Goal: Find specific page/section: Locate a particular part of the current website

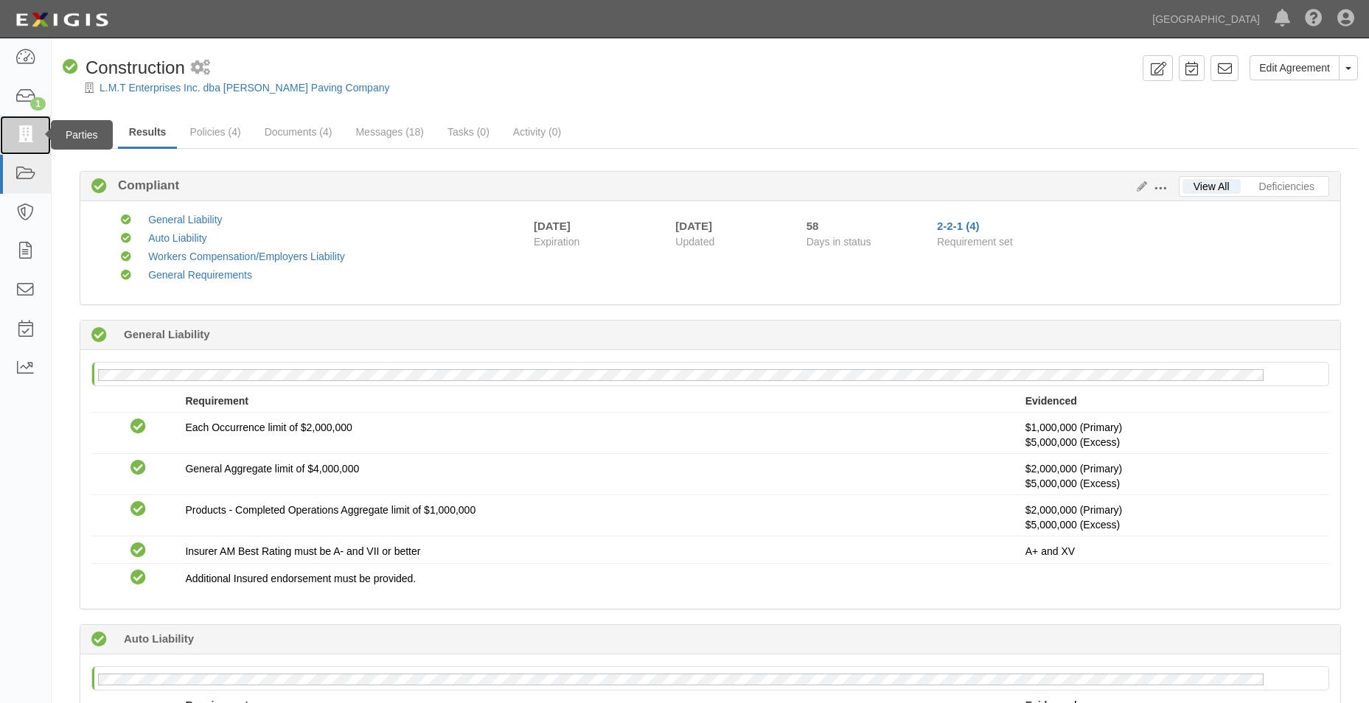
click at [32, 138] on icon at bounding box center [25, 135] width 21 height 17
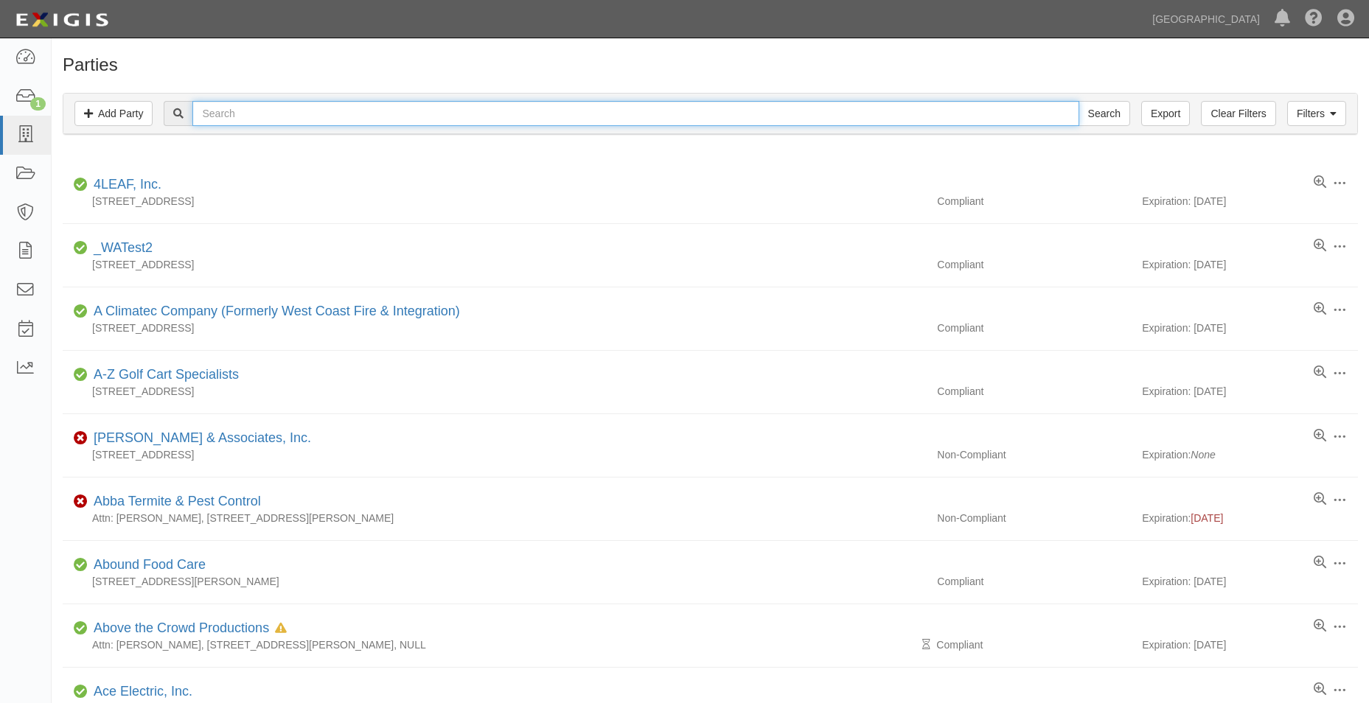
click at [293, 114] on input "text" at bounding box center [635, 113] width 886 height 25
type input "copp contracting"
click at [1078, 101] on input "Search" at bounding box center [1104, 113] width 52 height 25
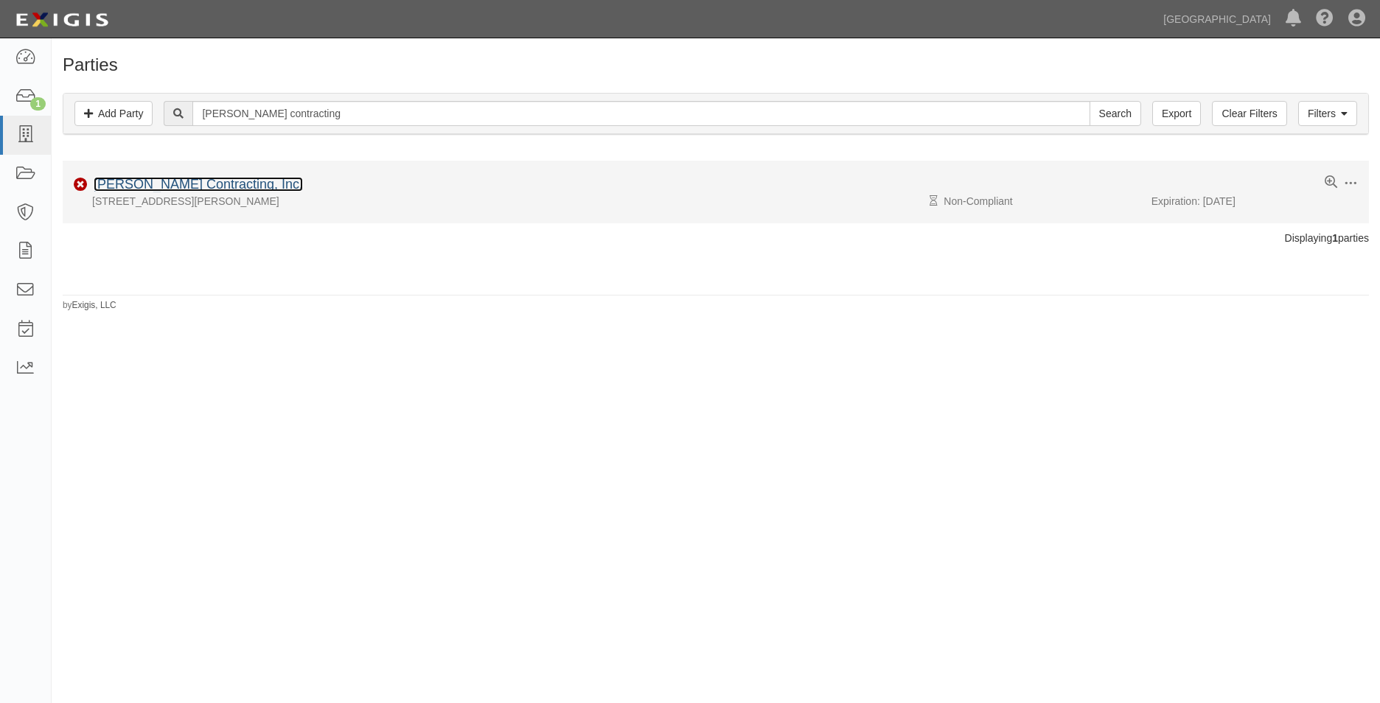
click at [195, 186] on link "[PERSON_NAME] Contracting, Inc." at bounding box center [198, 184] width 209 height 15
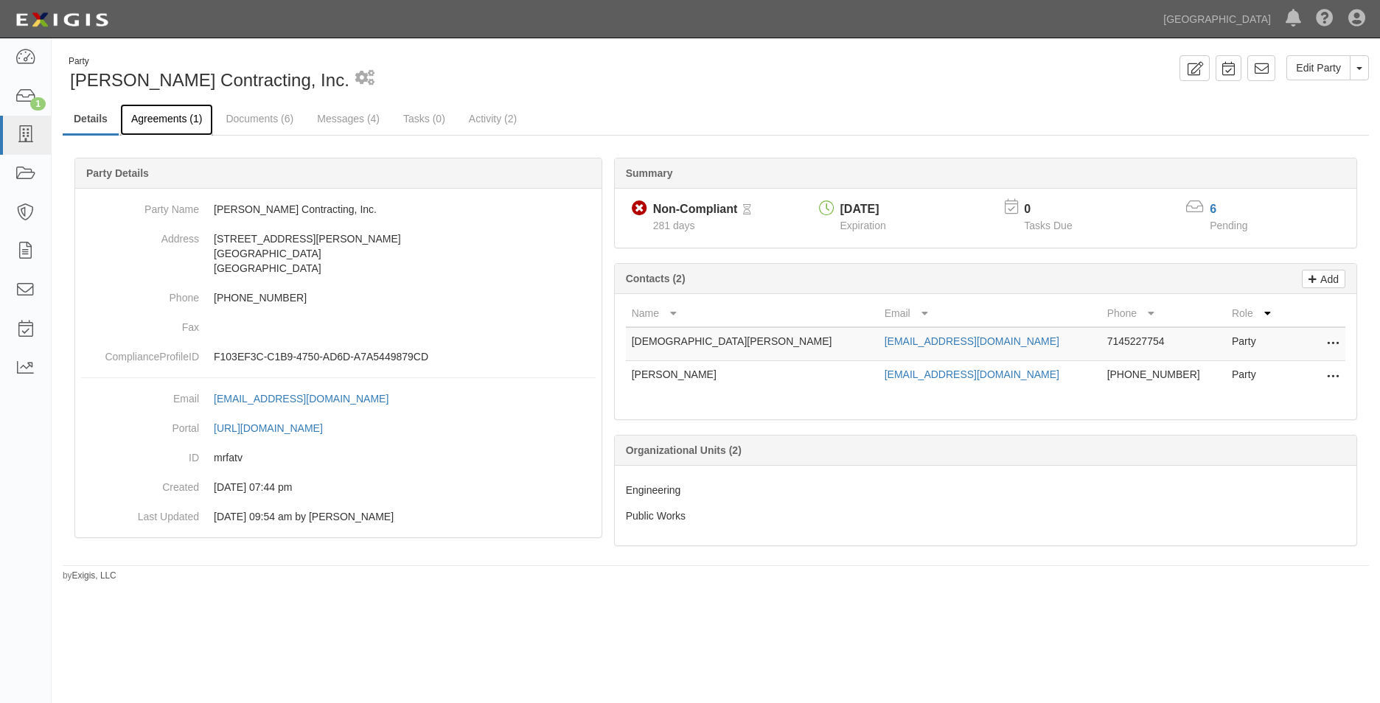
click at [194, 120] on link "Agreements (1)" at bounding box center [166, 120] width 93 height 32
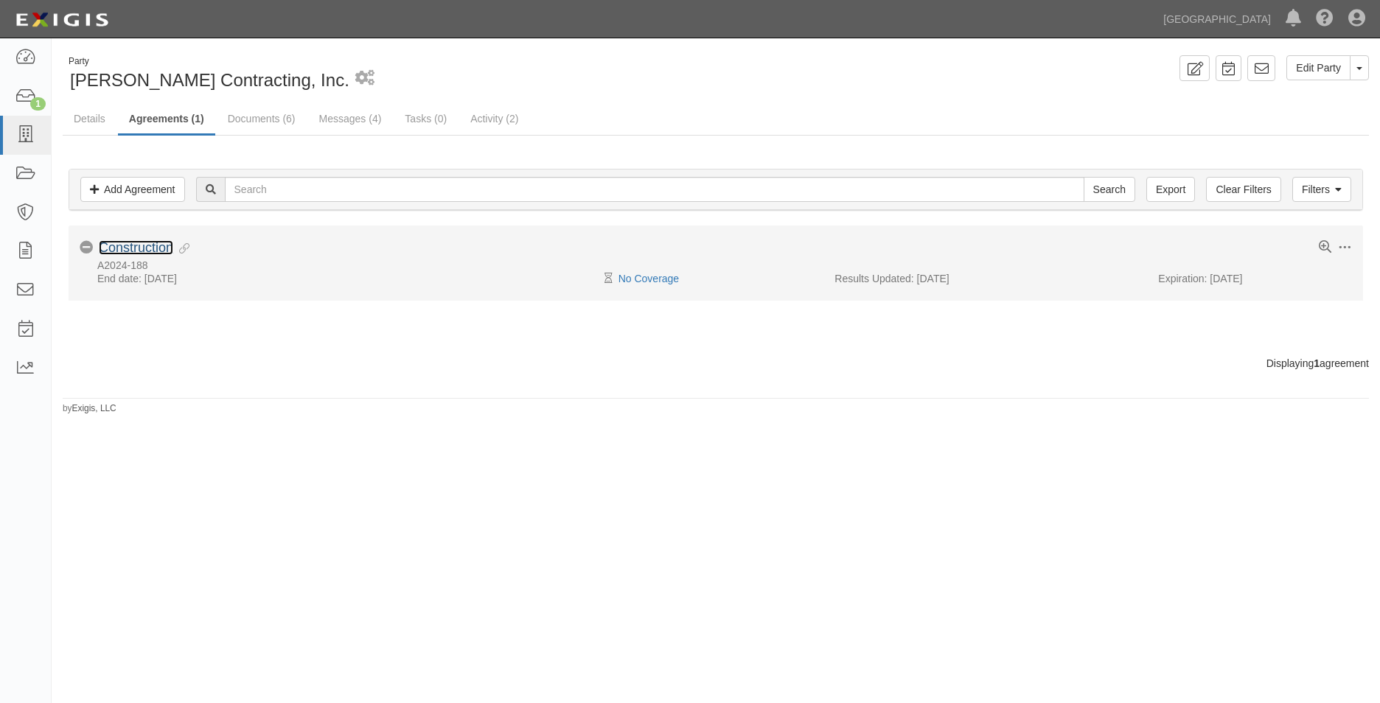
click at [161, 245] on link "Construction" at bounding box center [136, 247] width 74 height 15
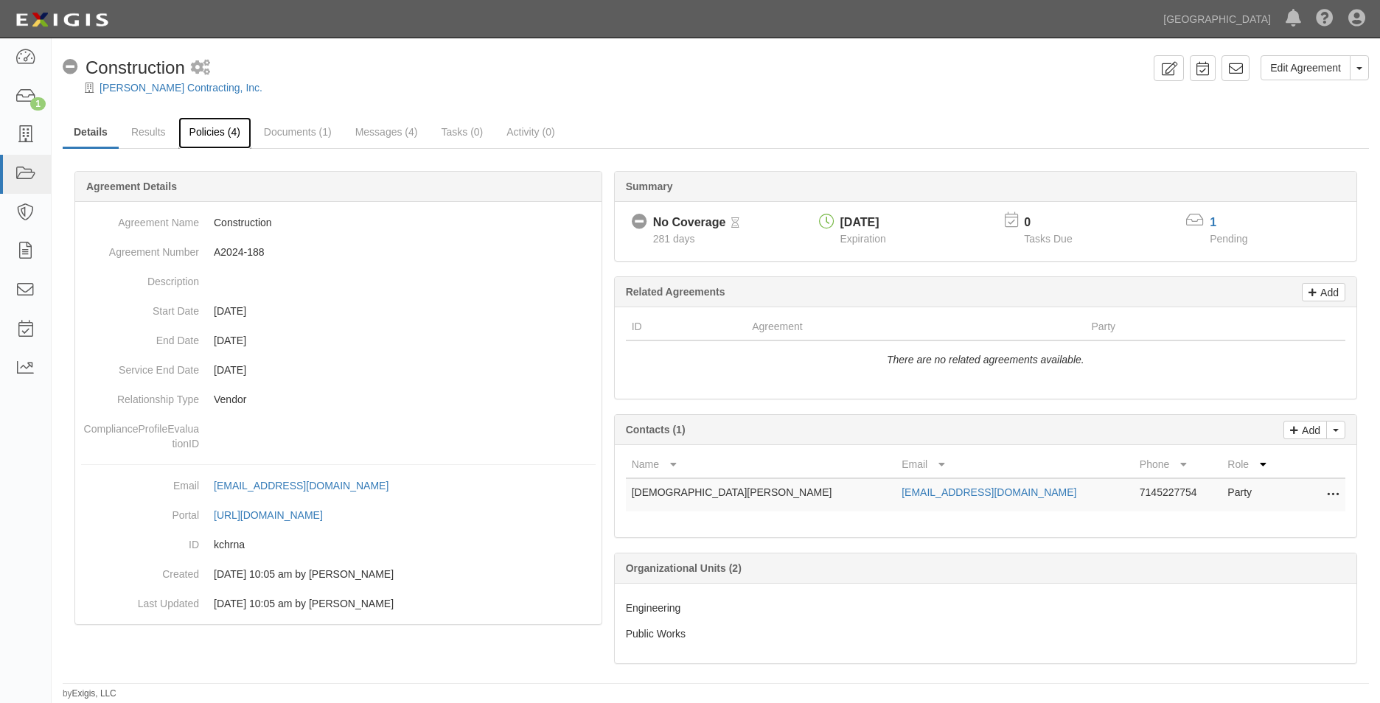
click at [206, 125] on link "Policies (4)" at bounding box center [214, 133] width 73 height 32
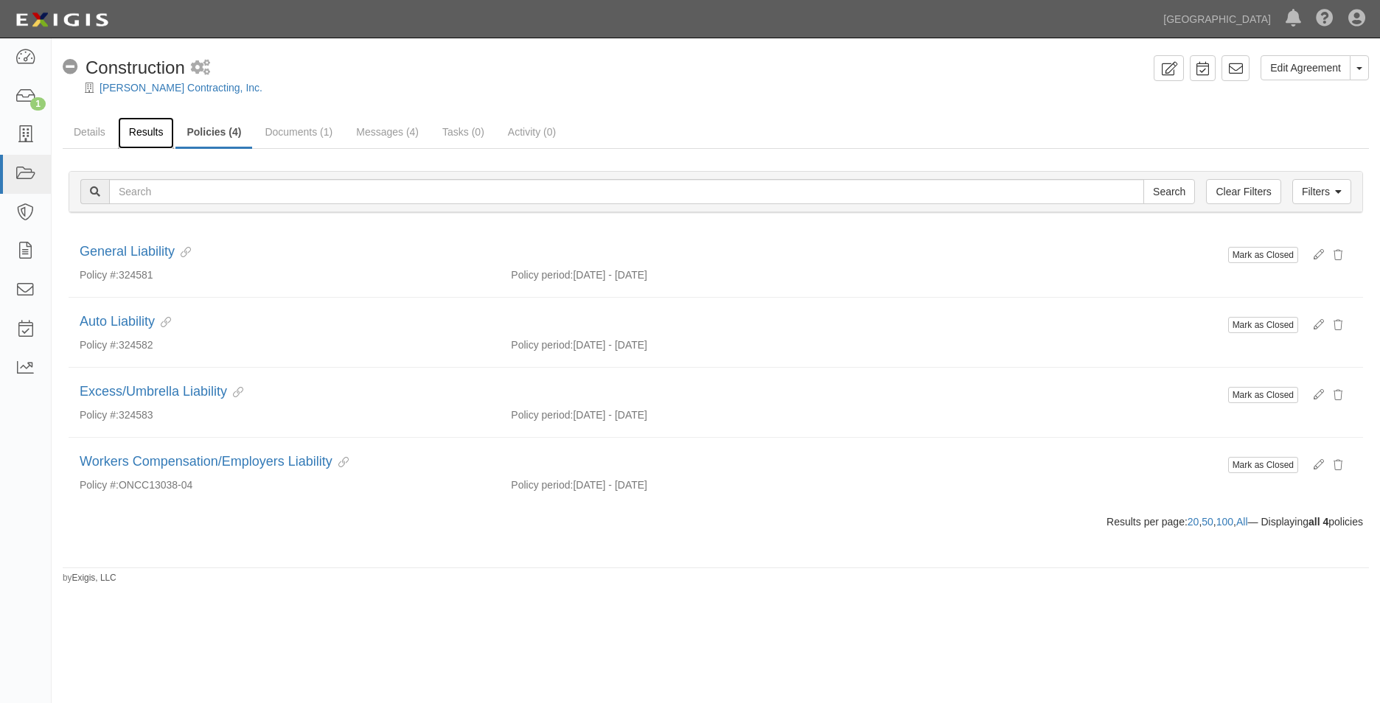
click at [146, 122] on link "Results" at bounding box center [146, 133] width 57 height 32
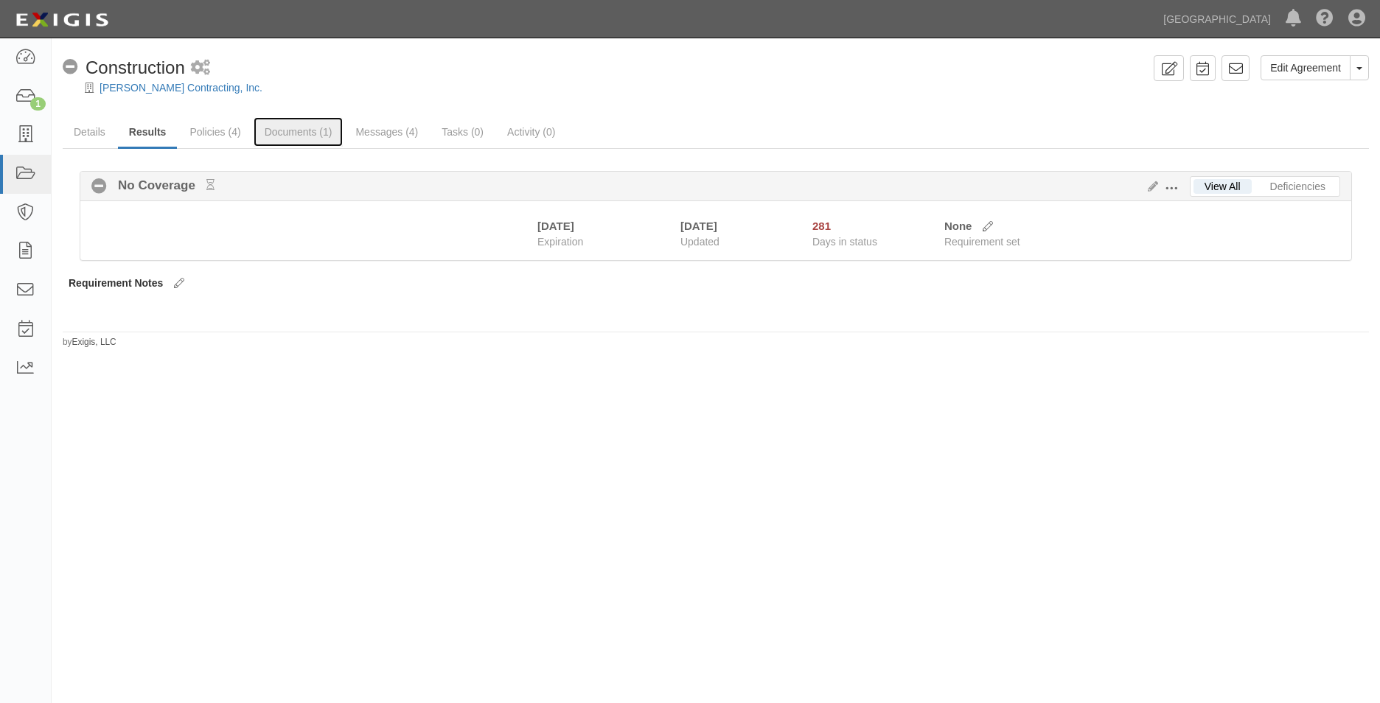
click at [301, 142] on link "Documents (1)" at bounding box center [299, 131] width 90 height 29
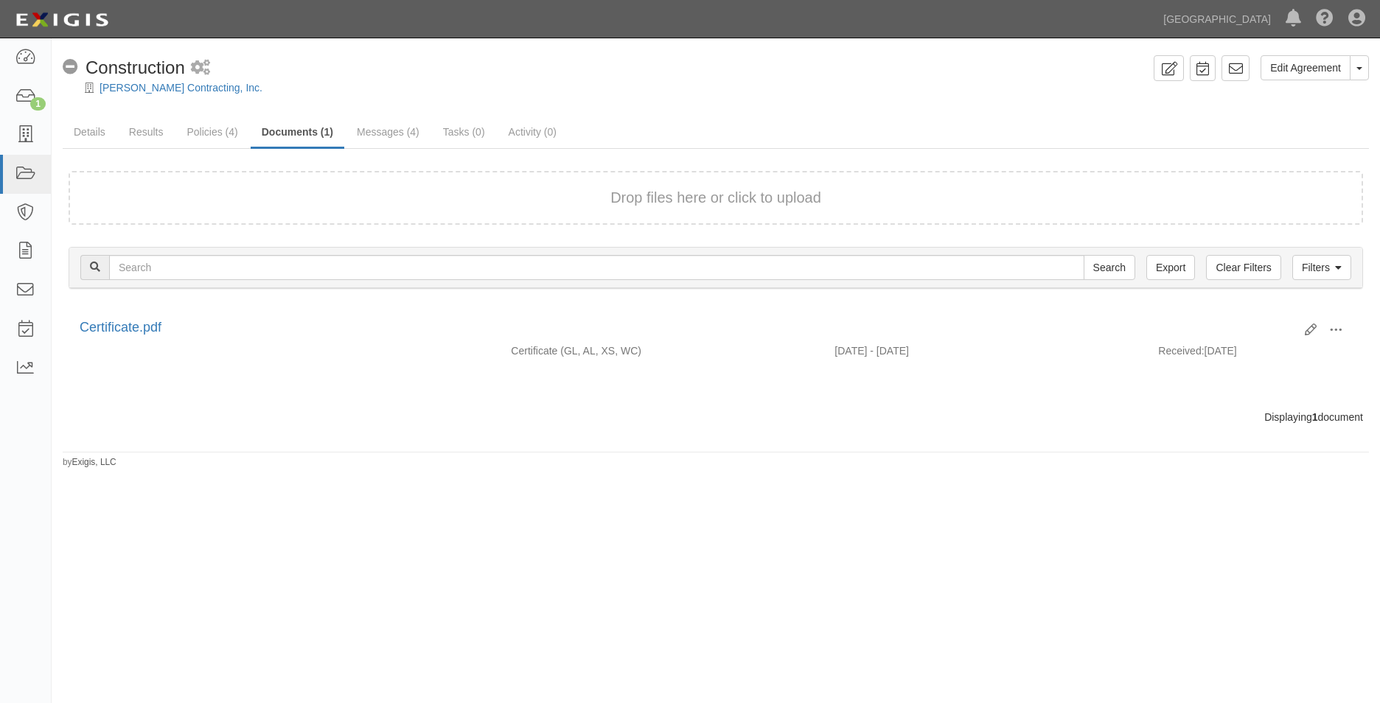
click at [758, 186] on form "Drop files here or click to upload" at bounding box center [716, 198] width 1294 height 54
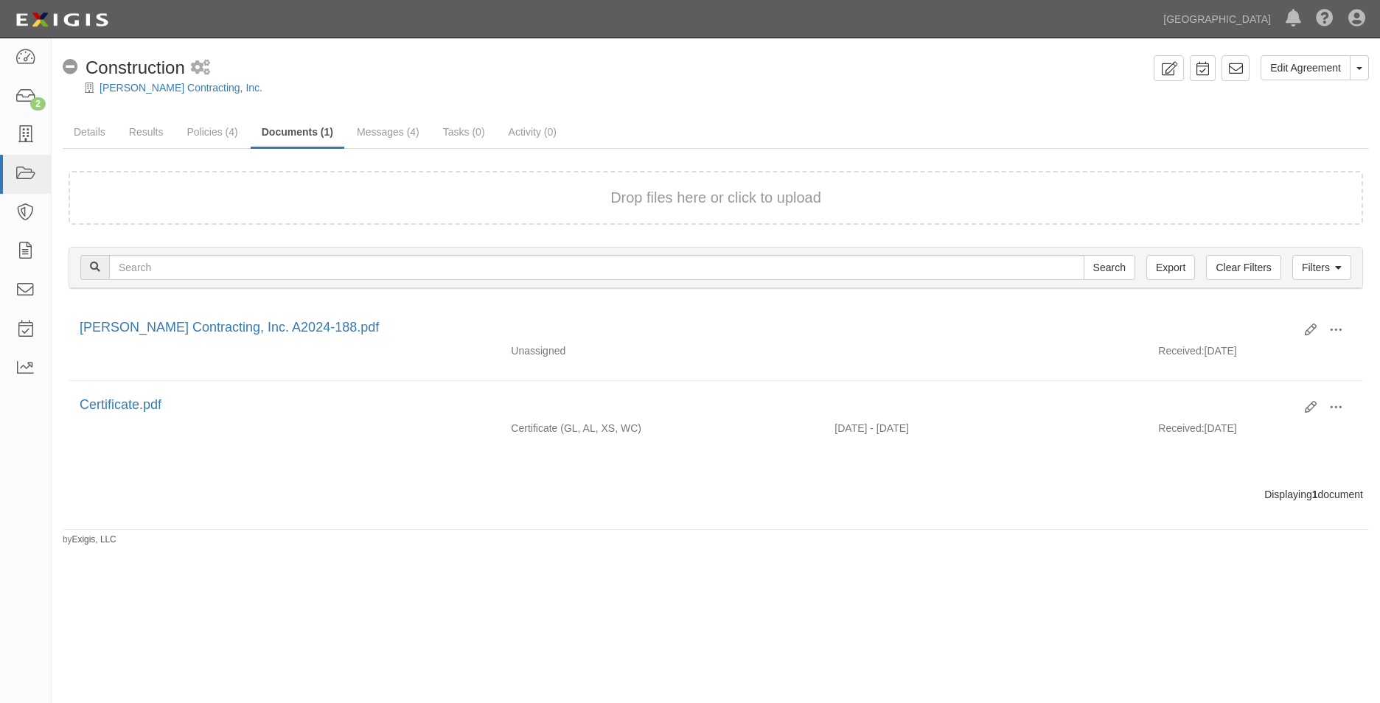
click at [1061, 69] on div "No Coverage Construction 2 scheduled workflows" at bounding box center [605, 67] width 1085 height 25
